Goal: Subscribe to service/newsletter

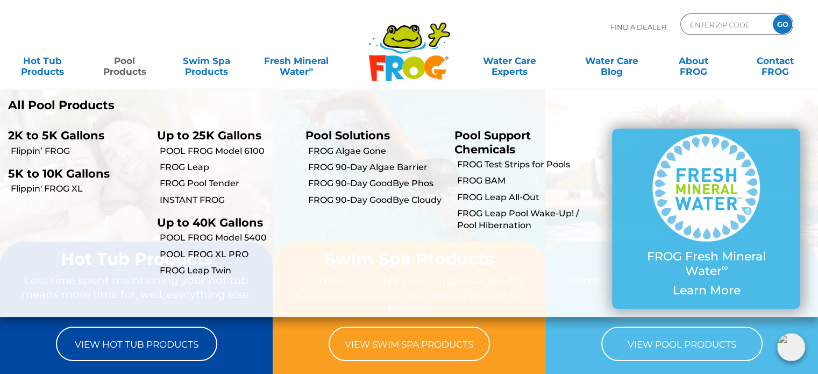
click at [108, 105] on p "All Pool Products" at bounding box center [204, 105] width 392 height 14
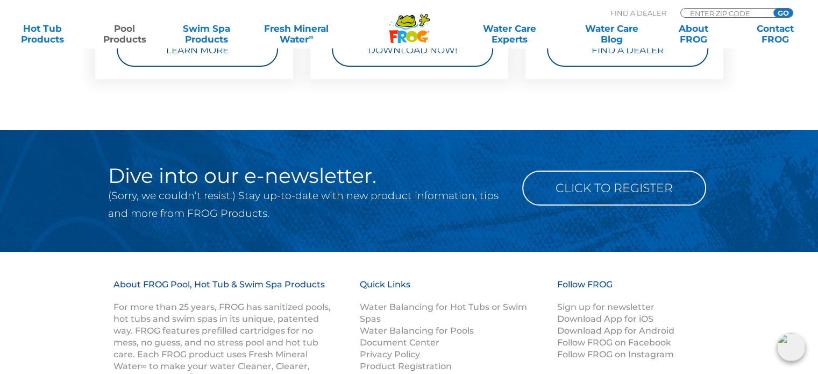
scroll to position [4188, 0]
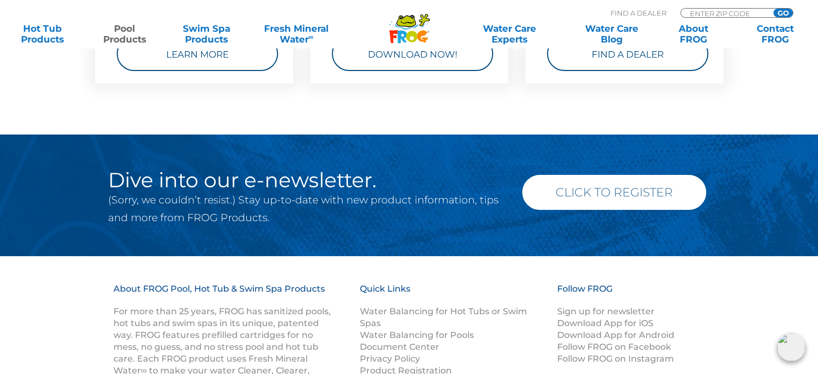
click at [592, 194] on link "Click to Register" at bounding box center [614, 192] width 184 height 35
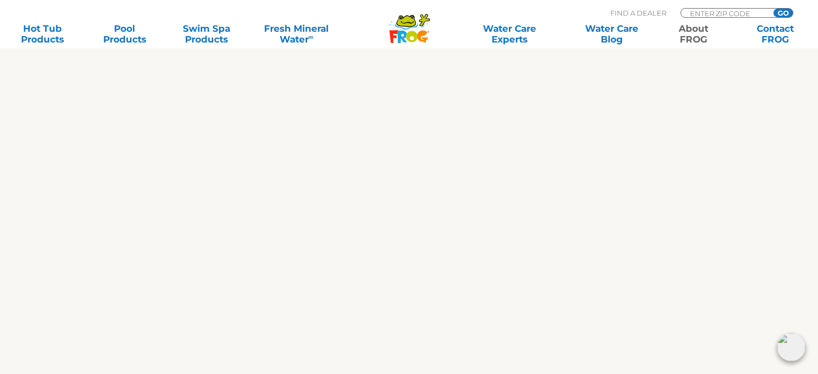
scroll to position [779, 0]
